Goal: Information Seeking & Learning: Learn about a topic

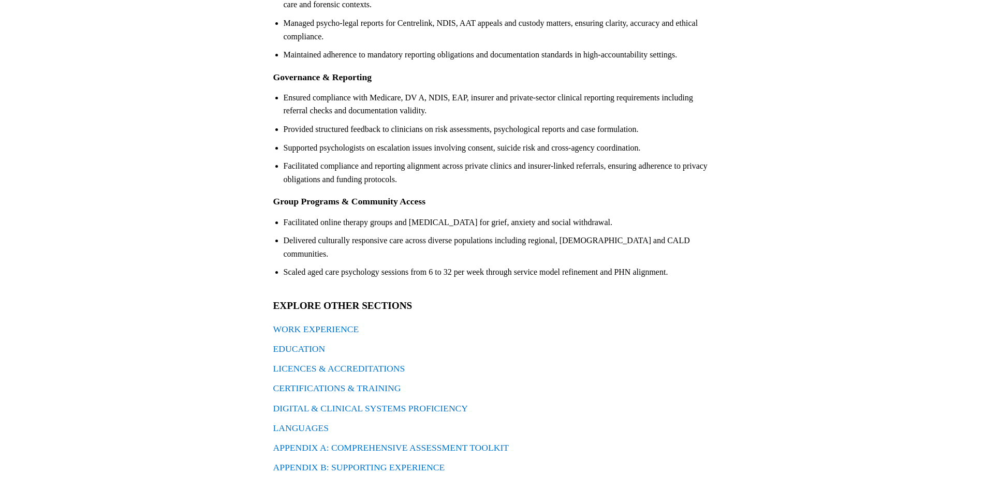
scroll to position [272, 0]
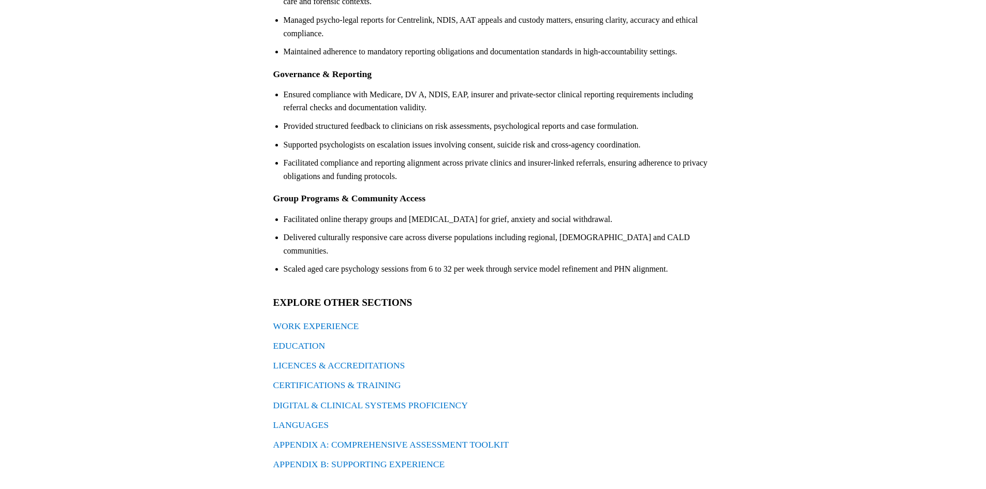
click at [402, 438] on p "APPENDIX A: COMPREHENSIVE ASSESSMENT TOOLKIT" at bounding box center [493, 445] width 440 height 14
click at [399, 440] on link "APPENDIX A: COMPREHENSIVE ASSESSMENT TOOLKIT" at bounding box center [391, 445] width 236 height 10
click at [348, 321] on link "WORK EXPERIENCE" at bounding box center [316, 326] width 86 height 10
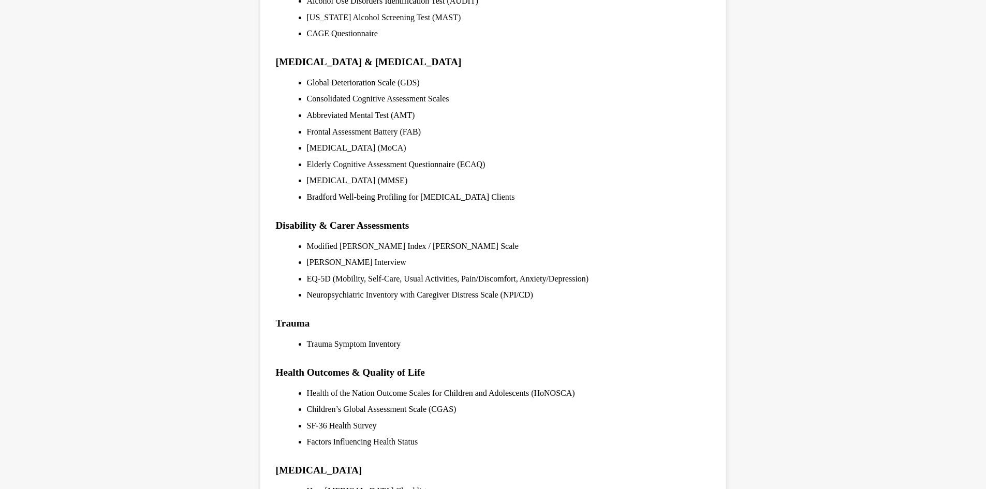
scroll to position [647, 0]
